Goal: Information Seeking & Learning: Learn about a topic

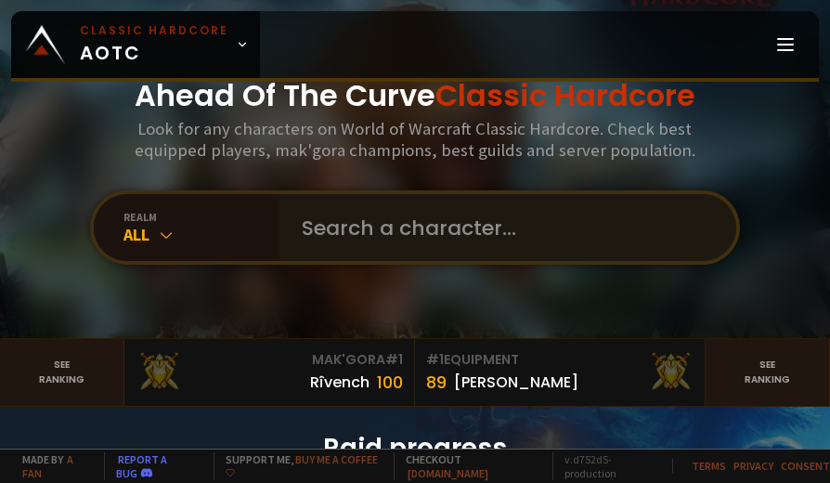
type input "Revsstrider"
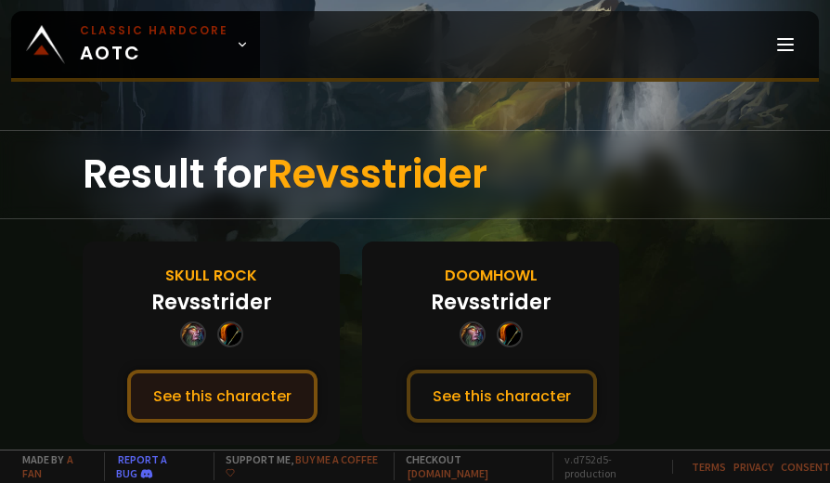
click at [251, 401] on button "See this character" at bounding box center [222, 395] width 190 height 53
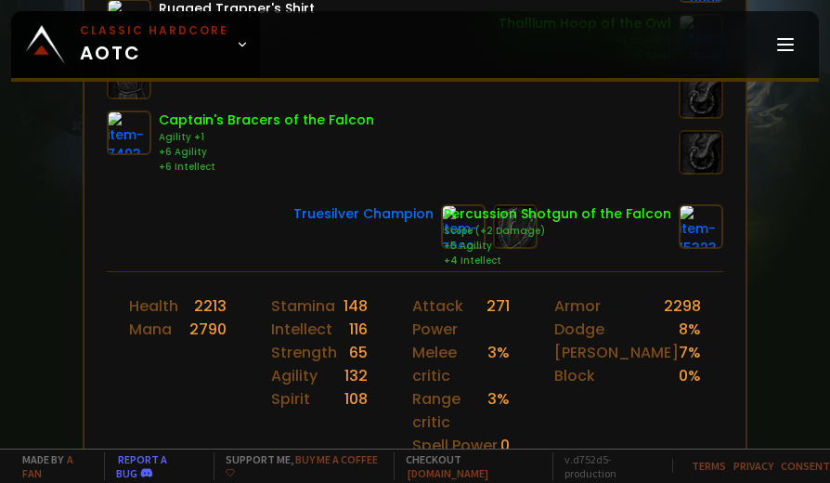
scroll to position [557, 0]
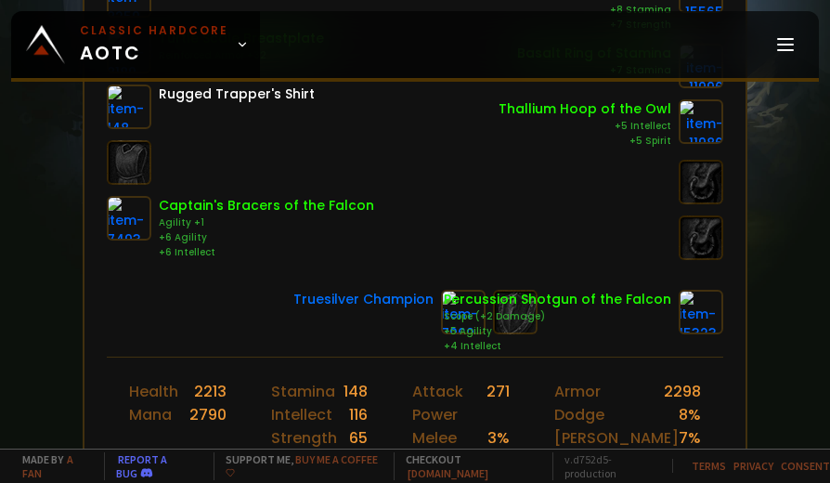
click at [520, 324] on div "+5 Agility" at bounding box center [557, 331] width 227 height 15
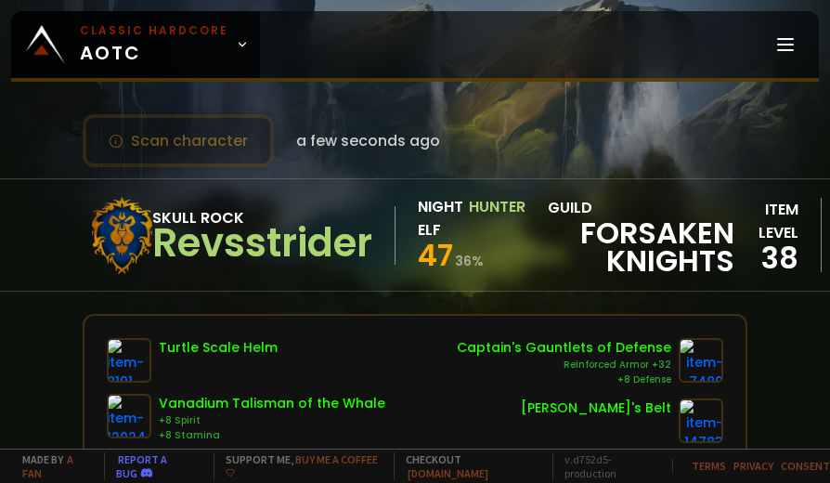
scroll to position [0, 0]
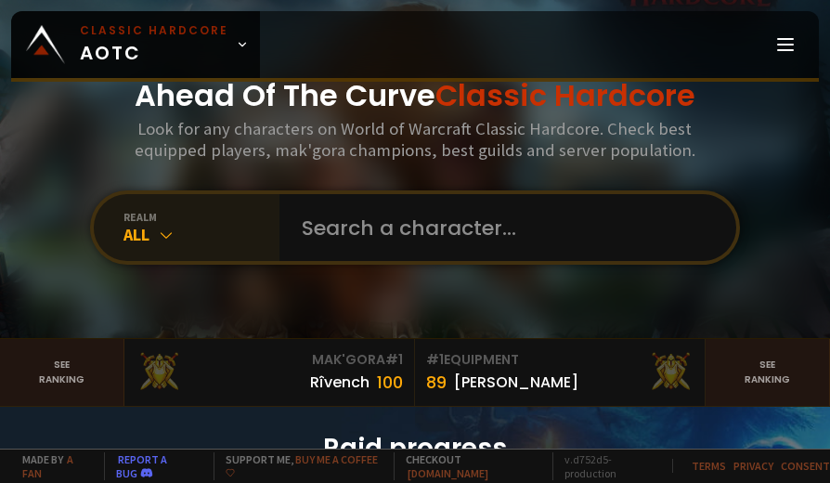
click at [258, 234] on div "All" at bounding box center [201, 234] width 156 height 21
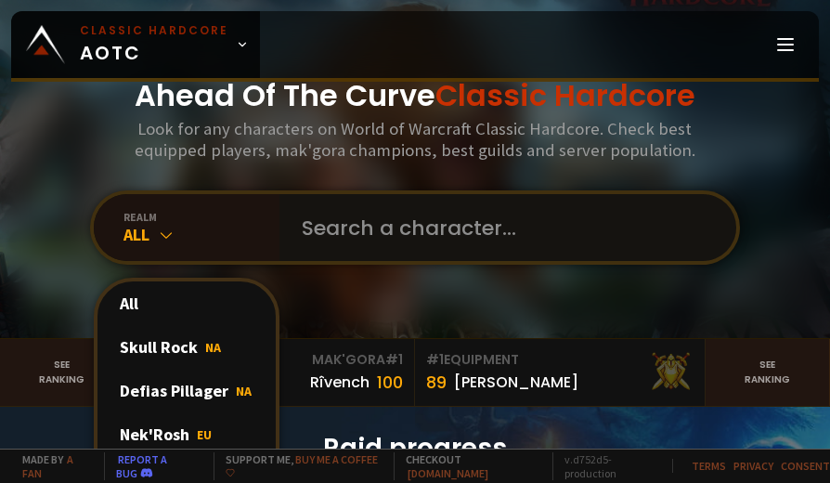
click at [354, 221] on input "text" at bounding box center [501, 227] width 423 height 67
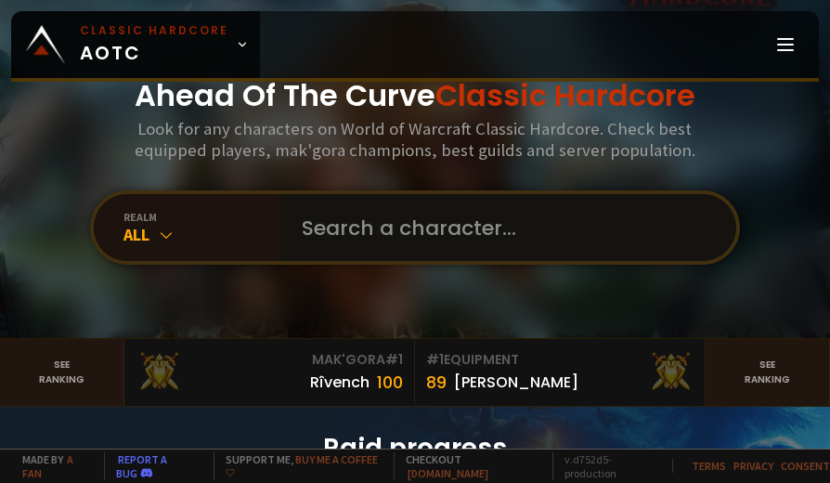
paste input "Pumekuf"
type input "Pumekuf"
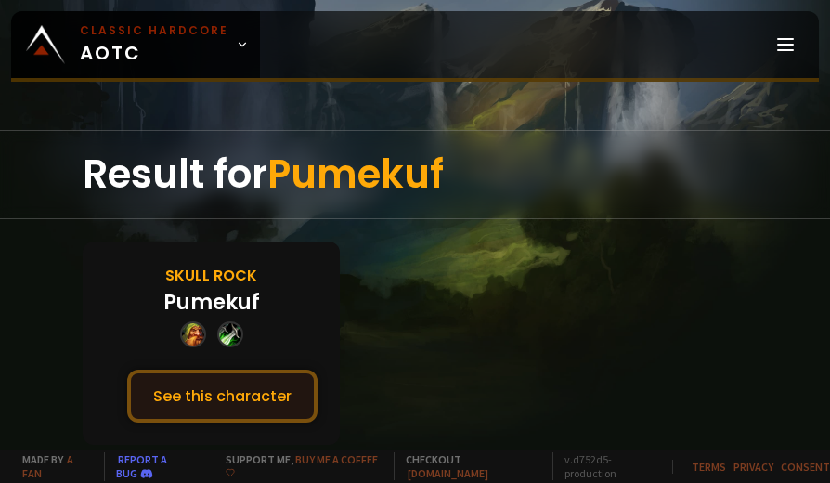
click at [239, 399] on button "See this character" at bounding box center [222, 395] width 190 height 53
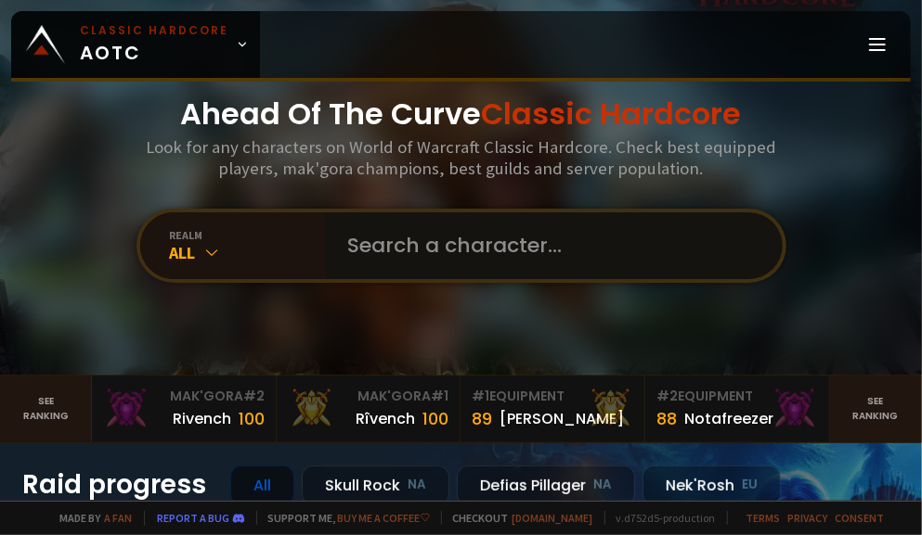
click at [356, 258] on input "text" at bounding box center [548, 246] width 423 height 67
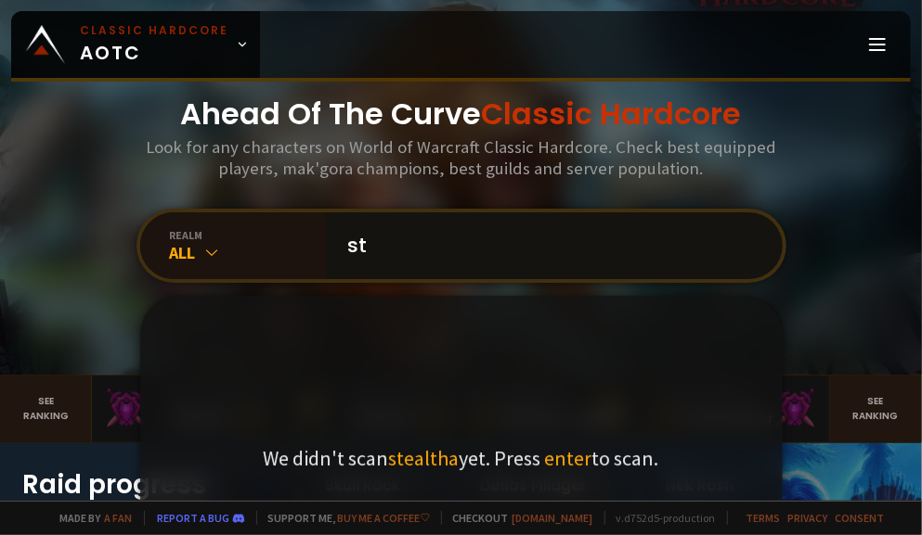
type input "s"
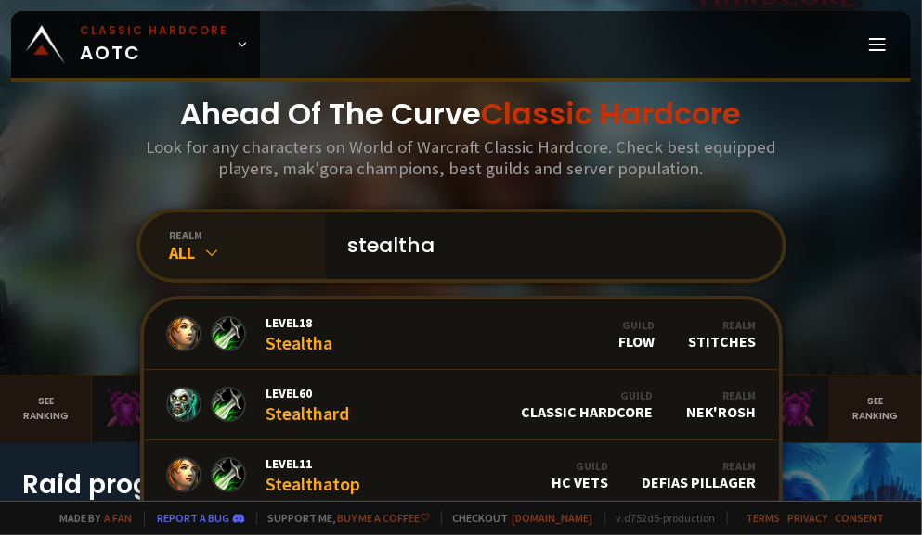
drag, startPoint x: 458, startPoint y: 254, endPoint x: 285, endPoint y: 232, distance: 174.0
click at [288, 233] on div "realm All stealtha Level 18 Stealtha Guild Flow Realm Stitches Level 60 Stealth…" at bounding box center [461, 246] width 650 height 74
paste input "Stealthalot"
type input "Stealthalot"
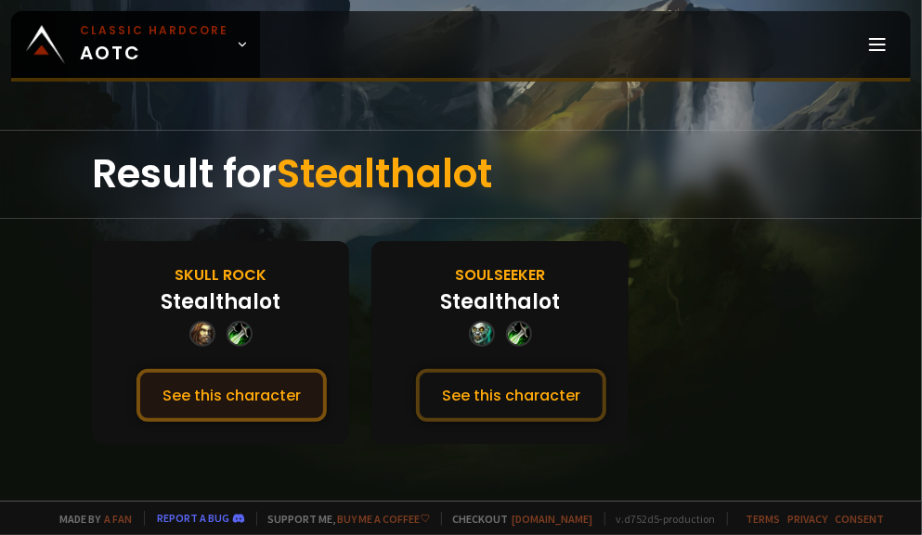
click at [251, 391] on button "See this character" at bounding box center [231, 395] width 190 height 53
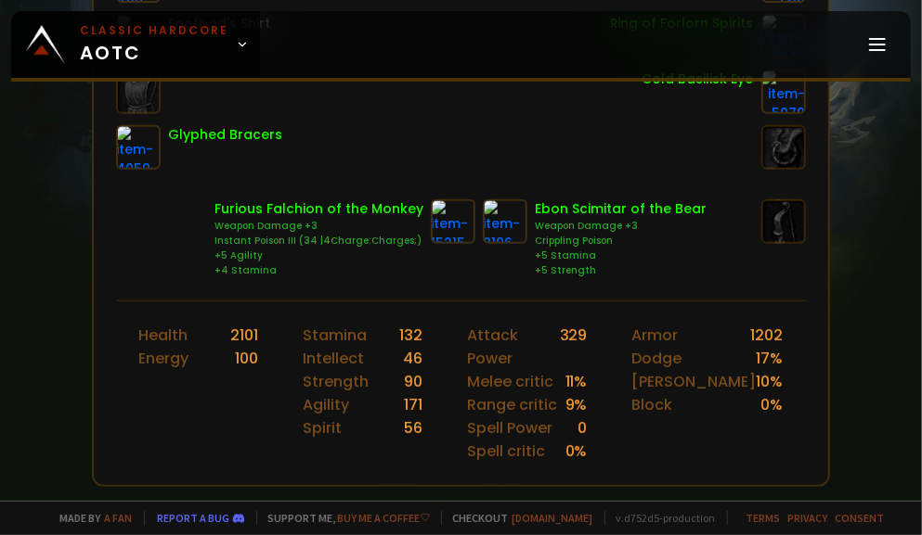
scroll to position [618, 0]
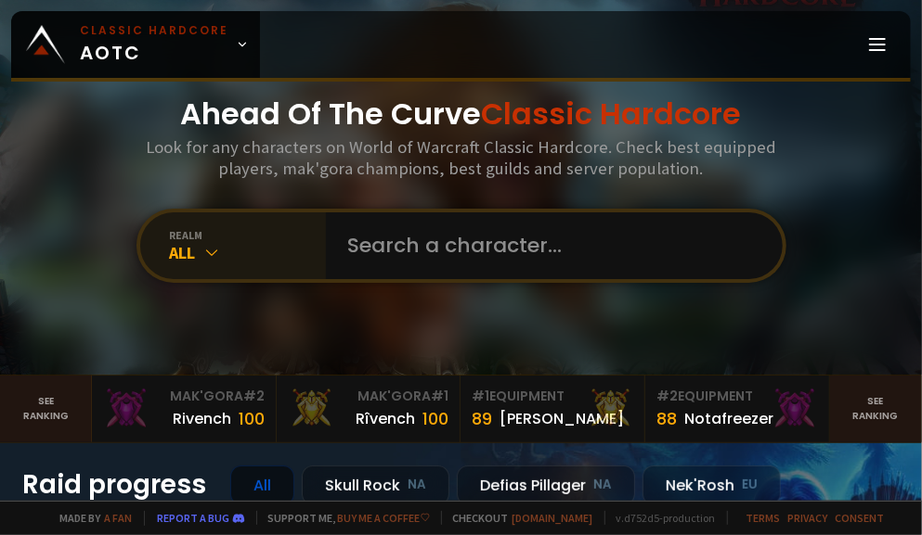
click at [312, 233] on div "realm" at bounding box center [248, 235] width 156 height 14
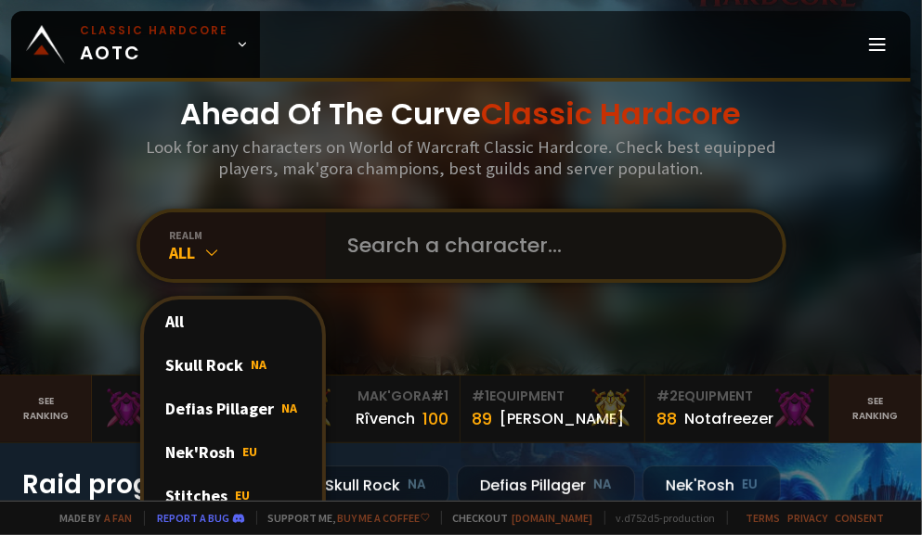
click at [379, 243] on input "text" at bounding box center [548, 246] width 423 height 67
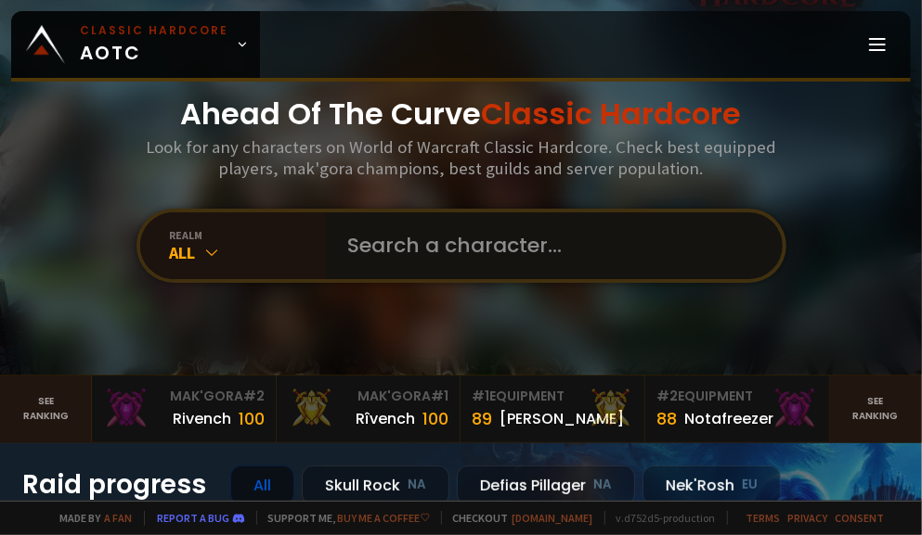
paste input "Brianspilner"
type input "Brianspilner"
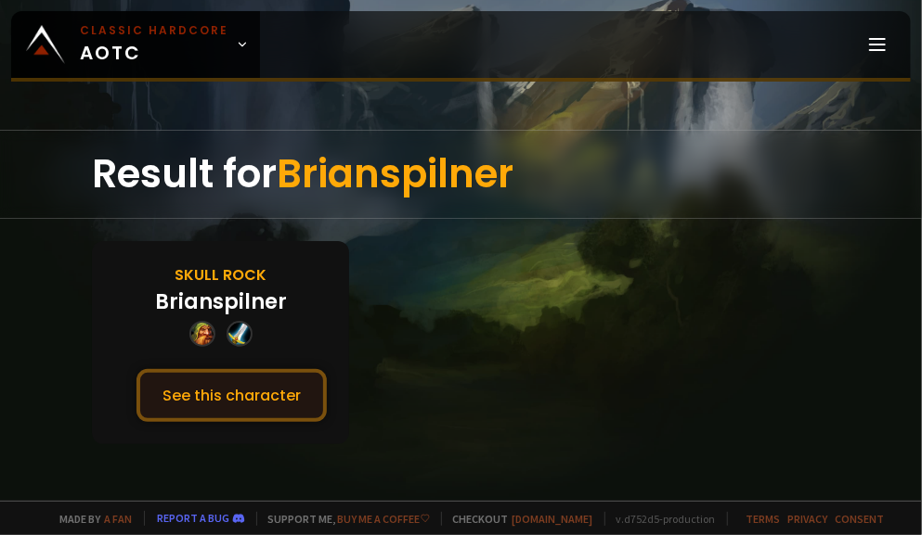
click at [230, 376] on button "See this character" at bounding box center [231, 395] width 190 height 53
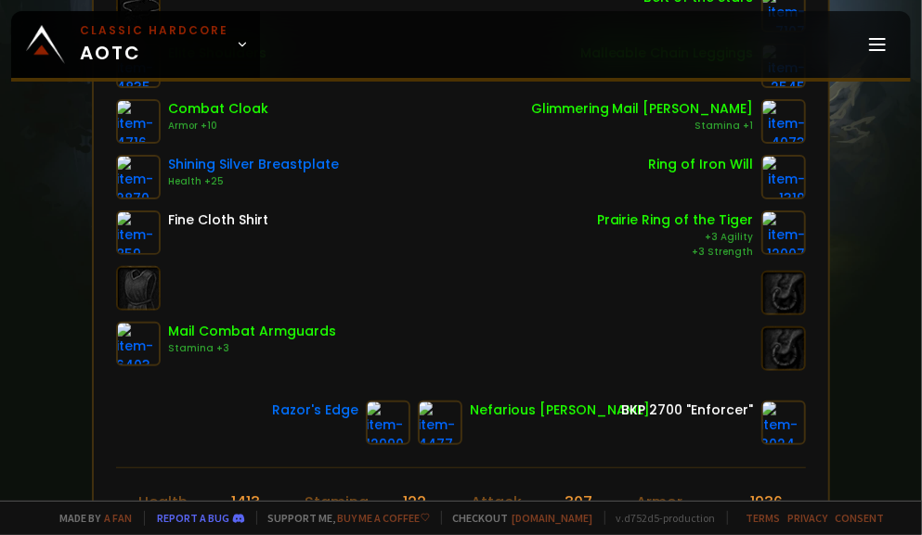
scroll to position [412, 0]
